Goal: Information Seeking & Learning: Learn about a topic

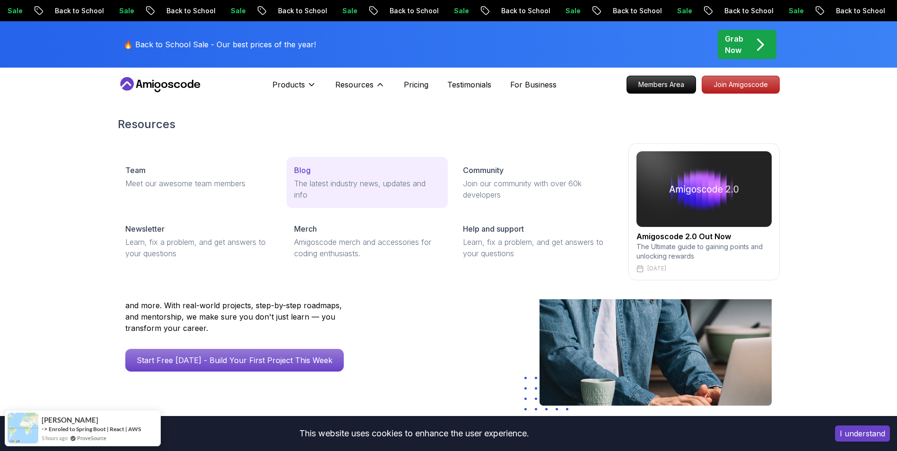
click at [319, 170] on div "Blog" at bounding box center [367, 170] width 146 height 11
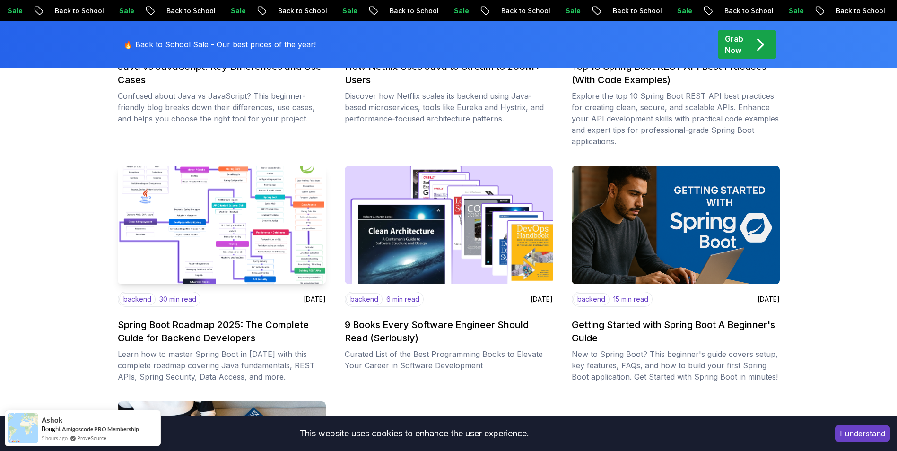
scroll to position [1088, 0]
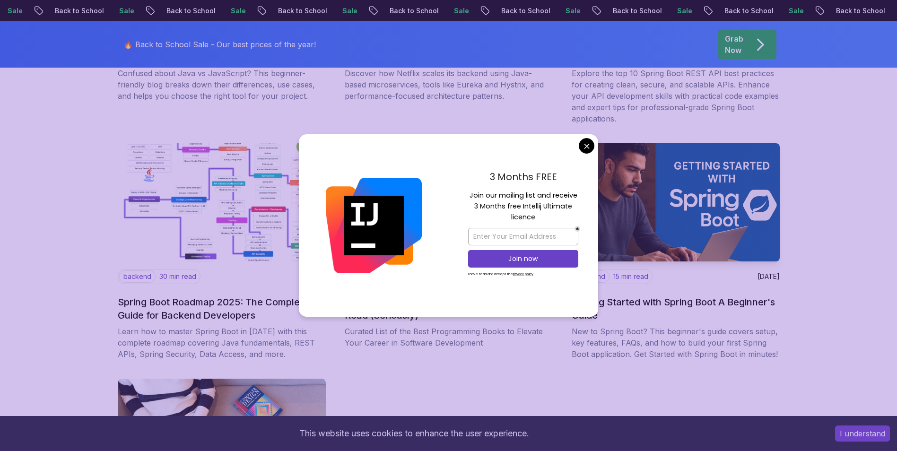
click at [584, 148] on body "Sale Back to School Sale Back to School Sale Back to School Sale Back to School…" at bounding box center [448, 6] width 897 height 2189
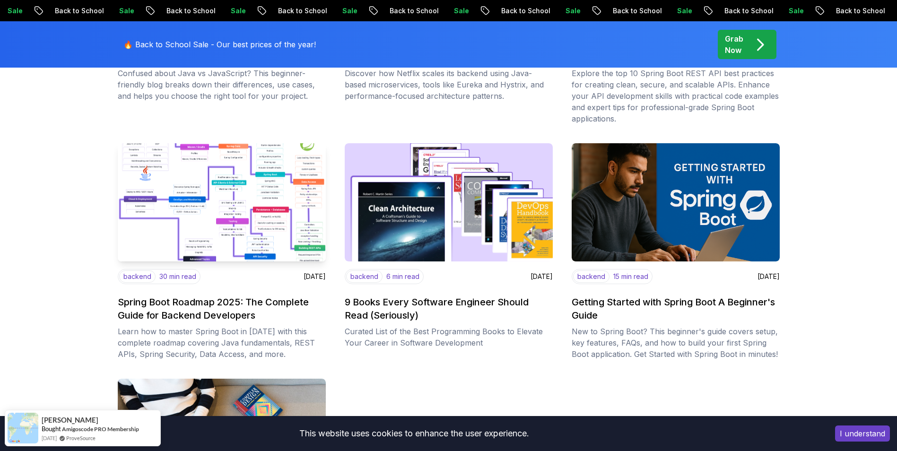
click at [229, 188] on img at bounding box center [222, 203] width 219 height 124
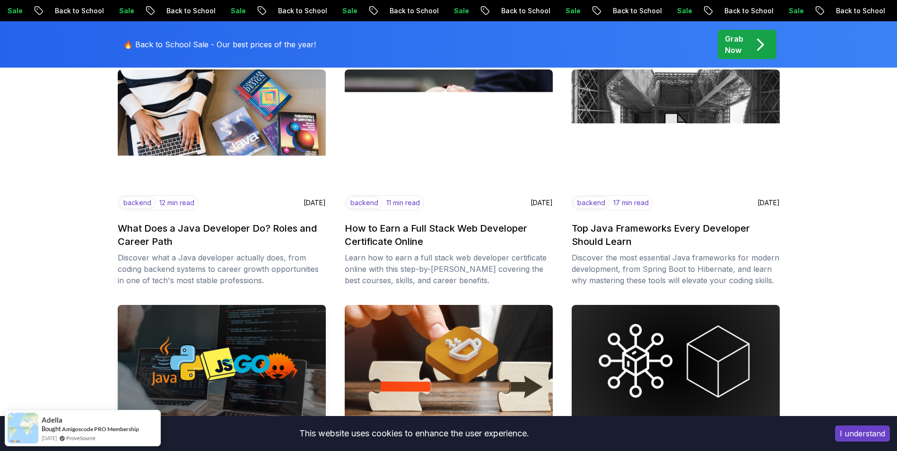
scroll to position [284, 0]
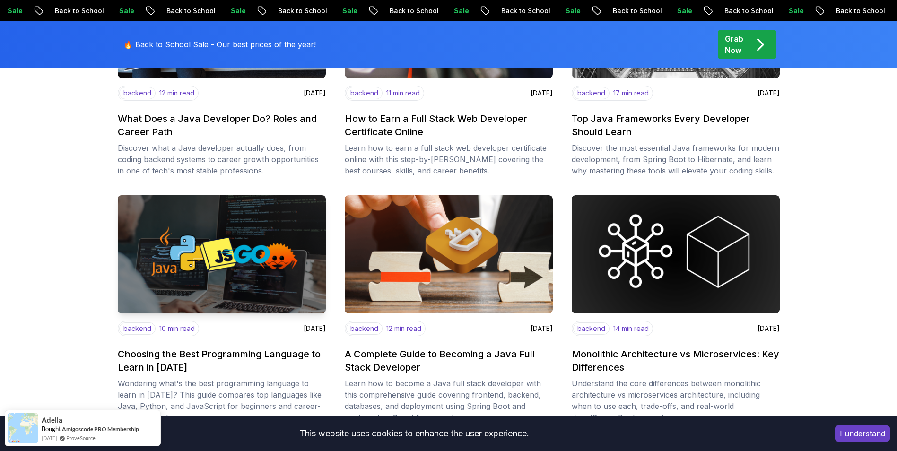
click at [198, 275] on img at bounding box center [222, 255] width 219 height 124
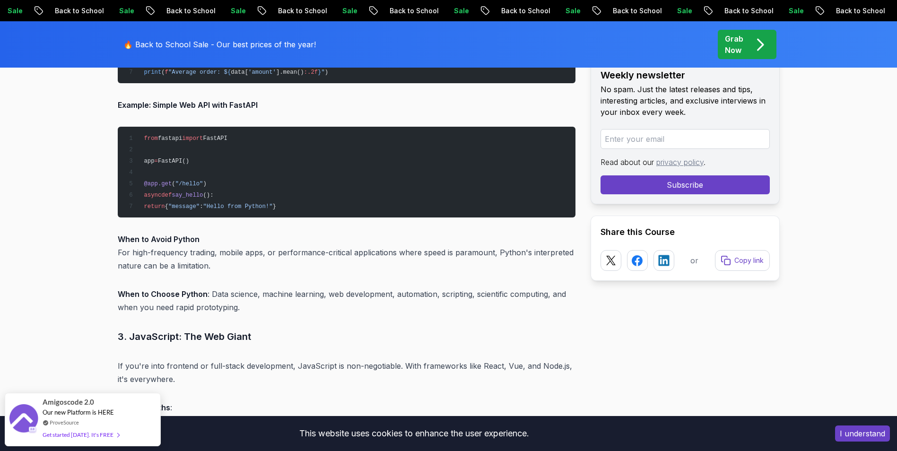
scroll to position [1892, 0]
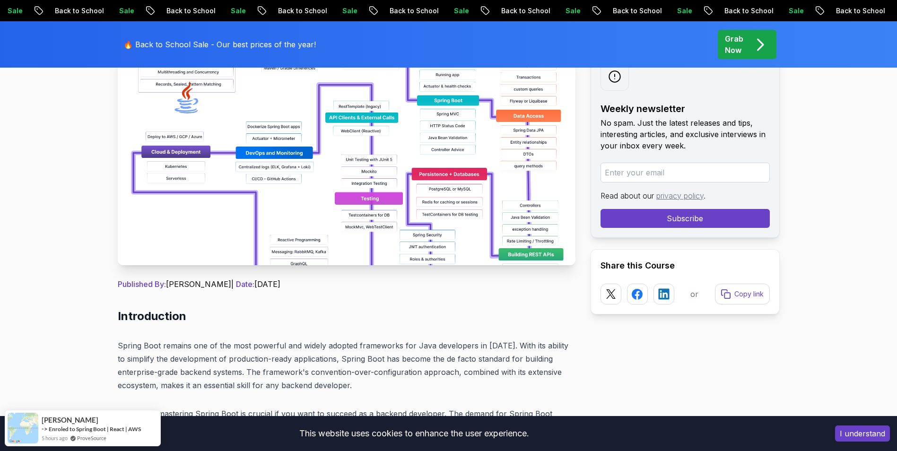
scroll to position [95, 0]
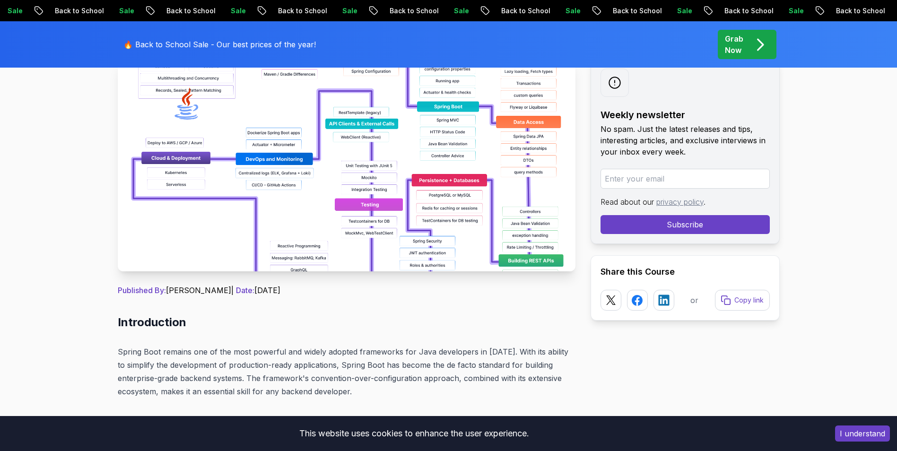
scroll to position [0, 0]
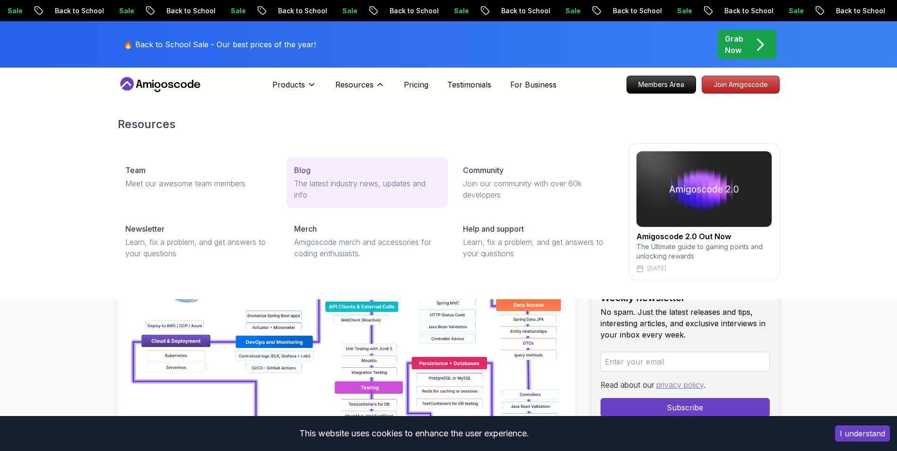
click at [352, 164] on link "Blog The latest industry news, updates and info" at bounding box center [367, 182] width 161 height 51
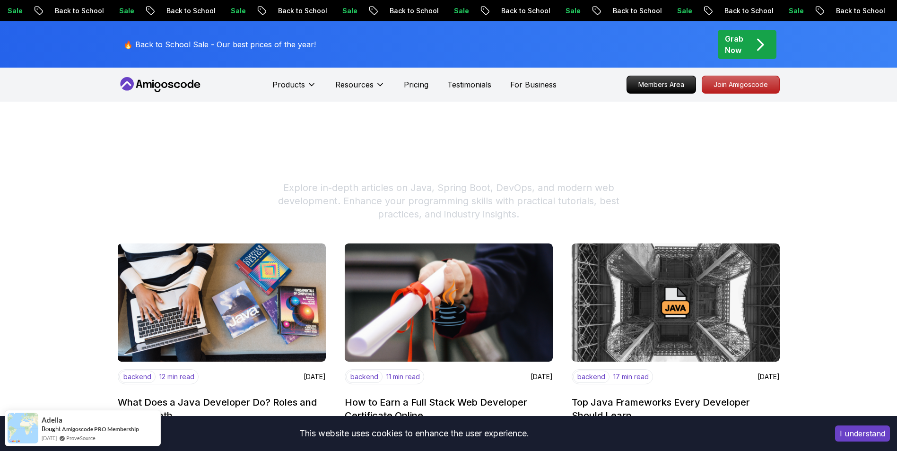
click at [160, 91] on icon at bounding box center [160, 84] width 85 height 15
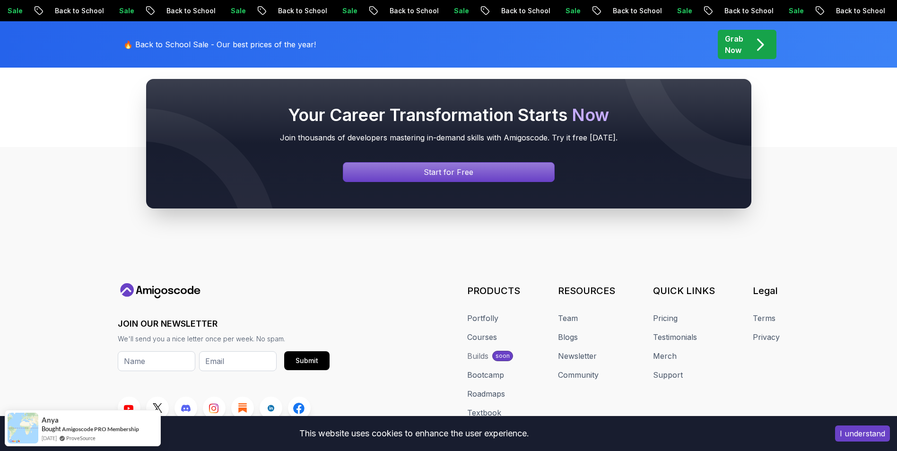
scroll to position [3581, 0]
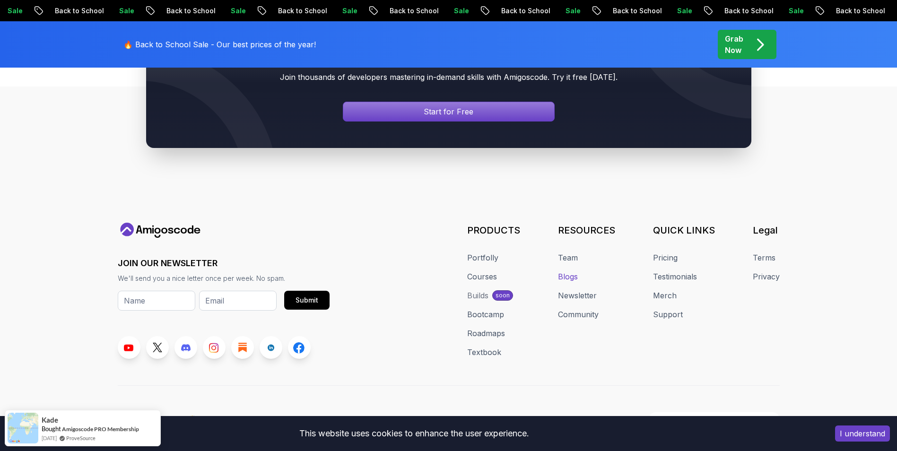
click at [575, 271] on link "Blogs" at bounding box center [568, 276] width 20 height 11
